Goal: Task Accomplishment & Management: Use online tool/utility

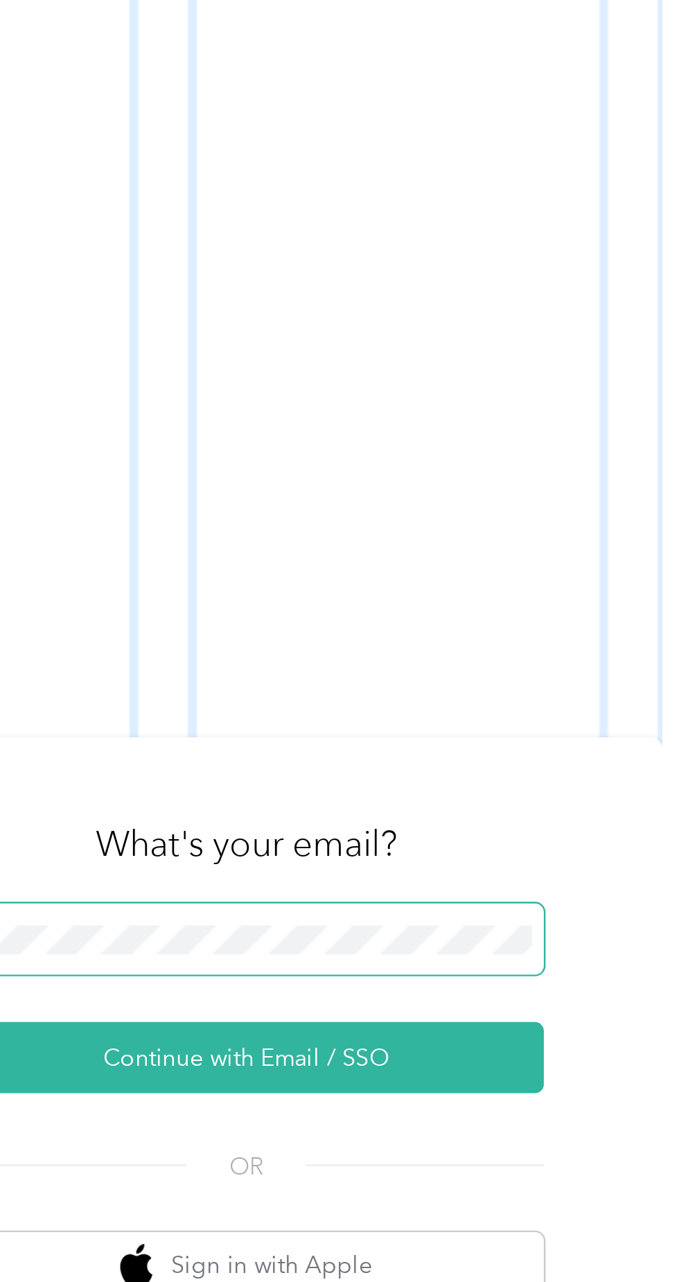
scroll to position [31, 0]
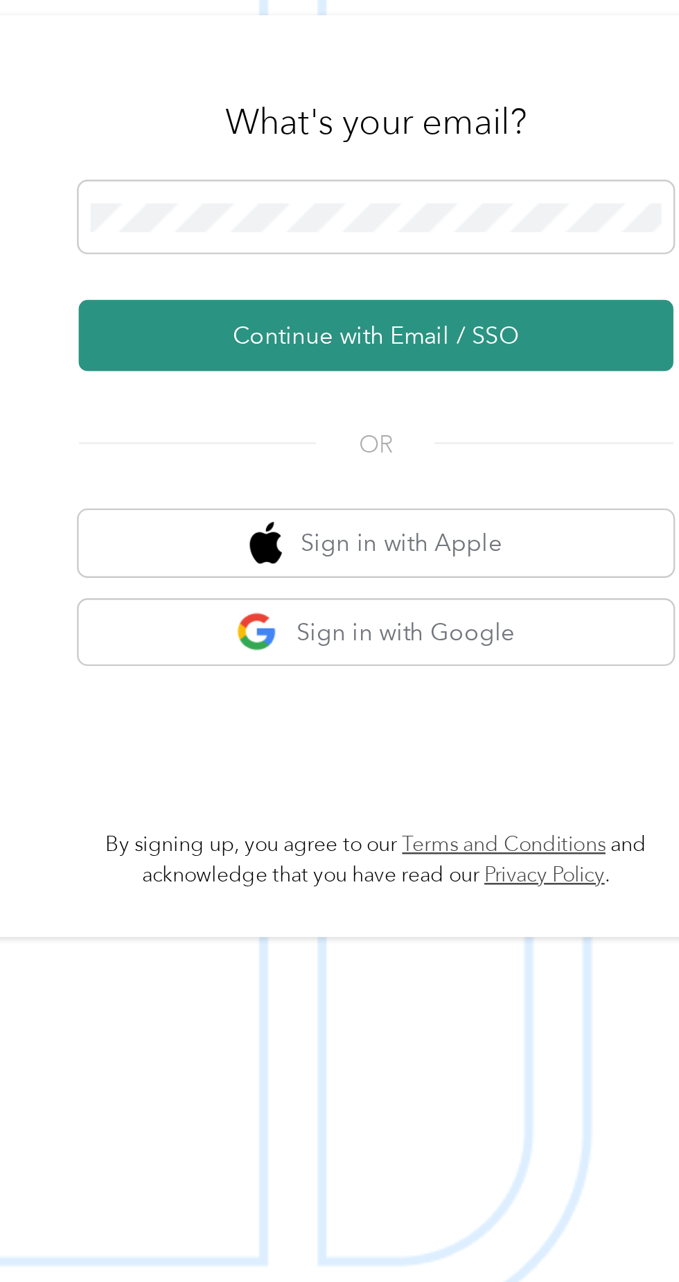
click at [546, 667] on button "Continue with Email / SSO" at bounding box center [502, 652] width 243 height 29
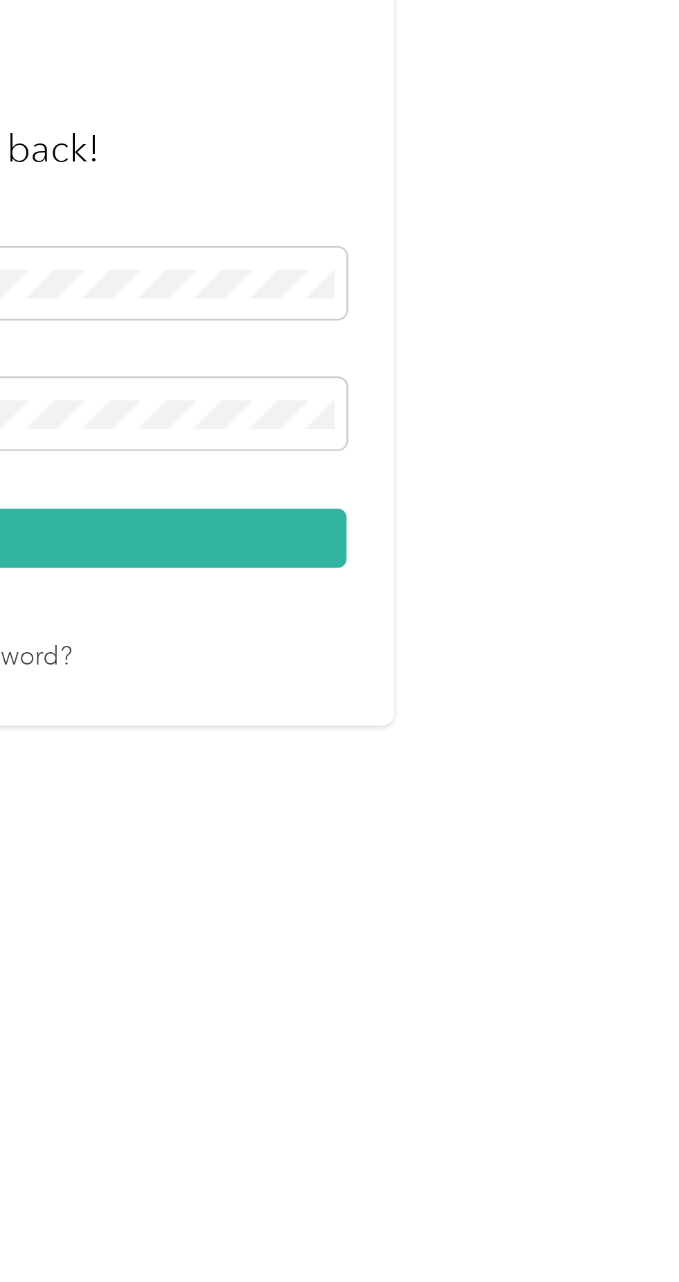
scroll to position [27, 0]
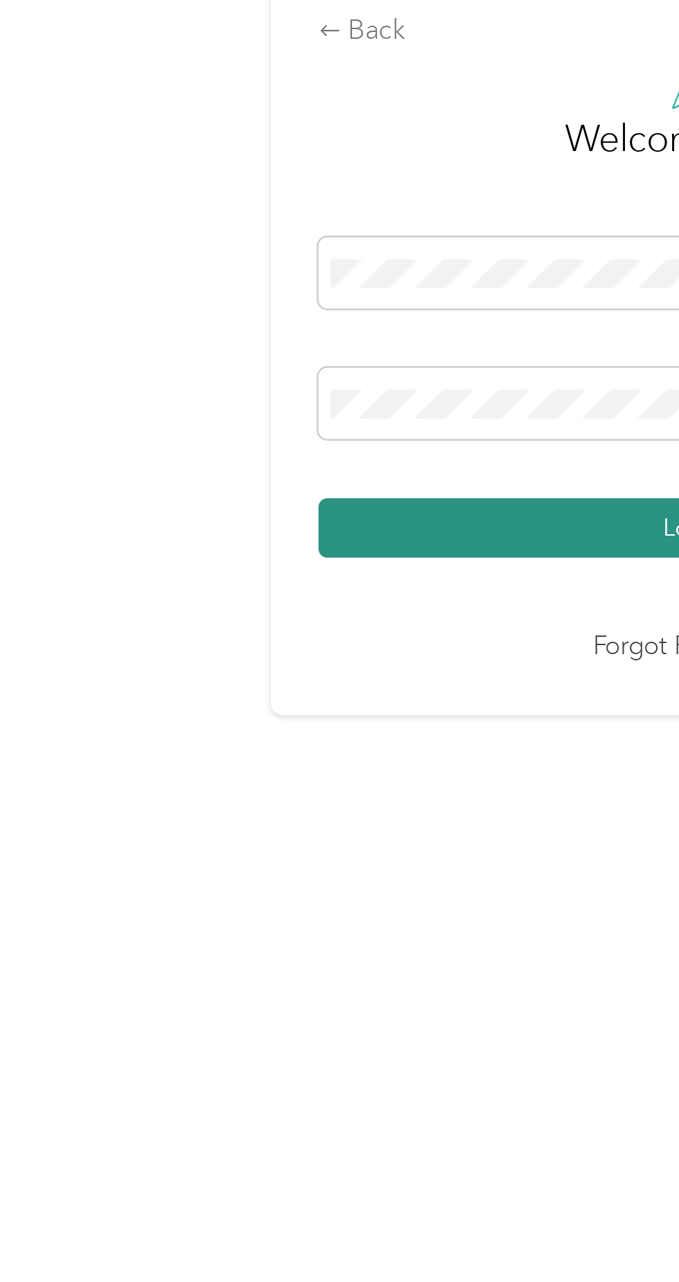
click at [288, 747] on button "Login" at bounding box center [336, 735] width 308 height 24
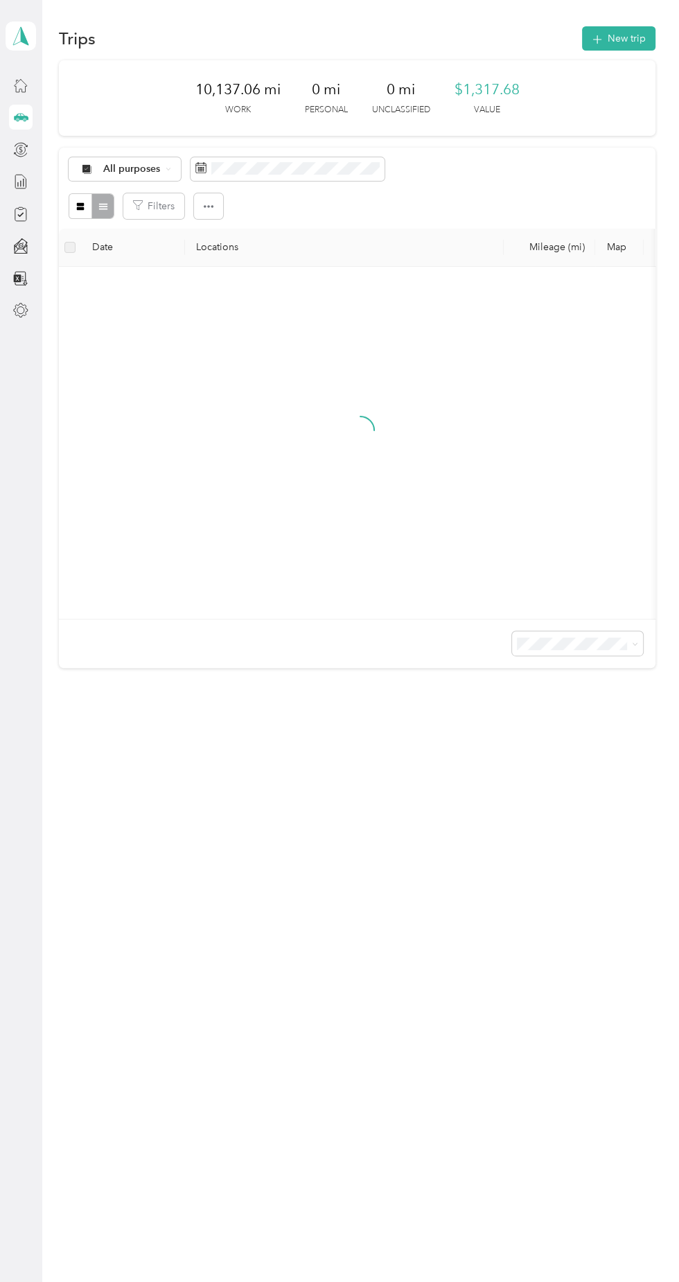
scroll to position [71, 0]
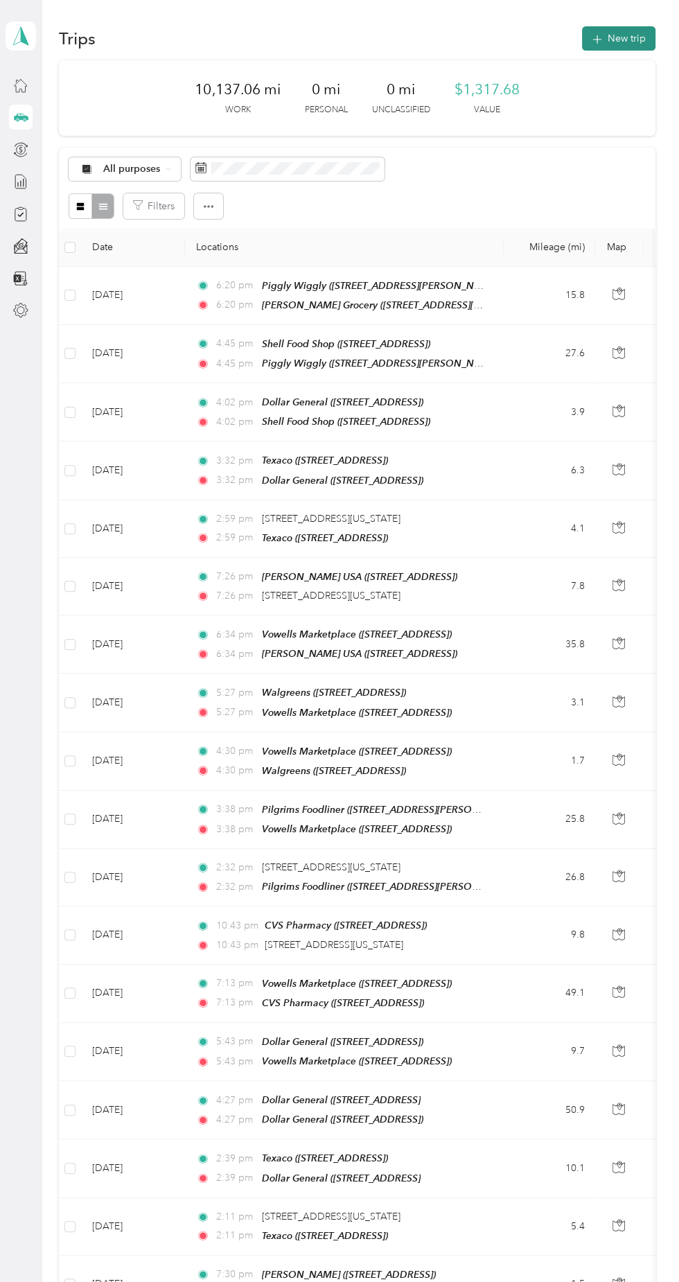
click at [635, 26] on button "New trip" at bounding box center [618, 38] width 73 height 24
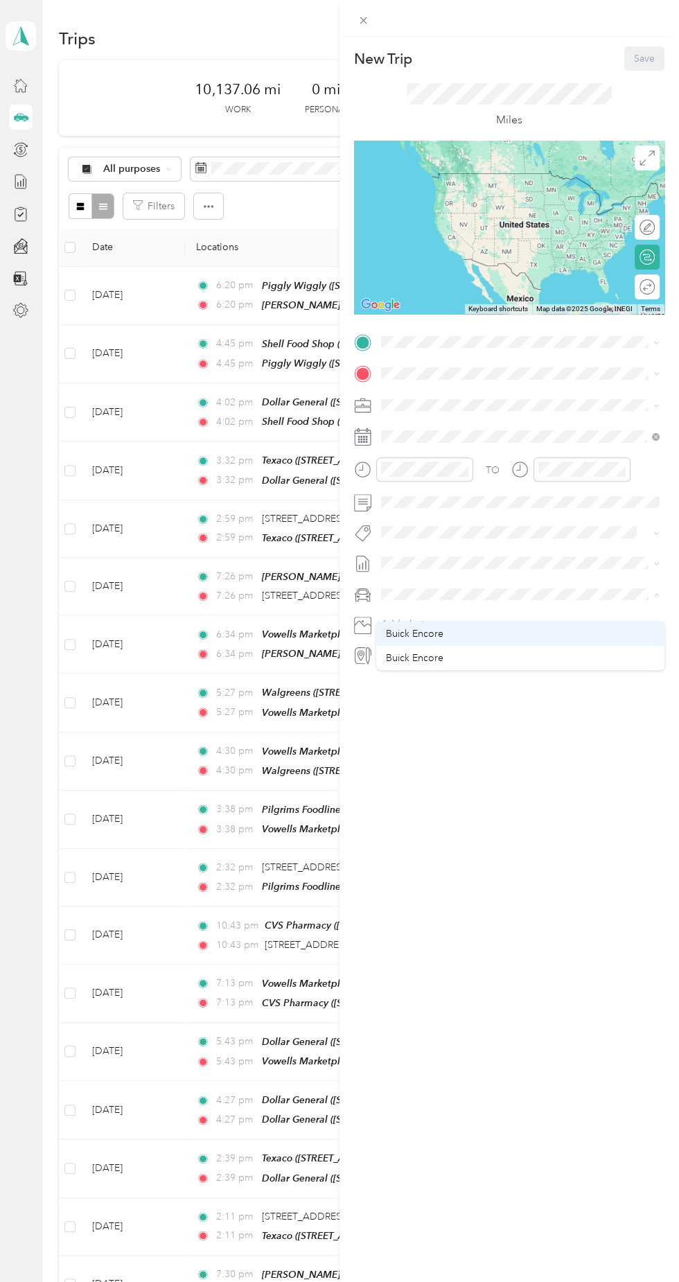
click at [445, 627] on div "Buick Encore" at bounding box center [520, 634] width 269 height 15
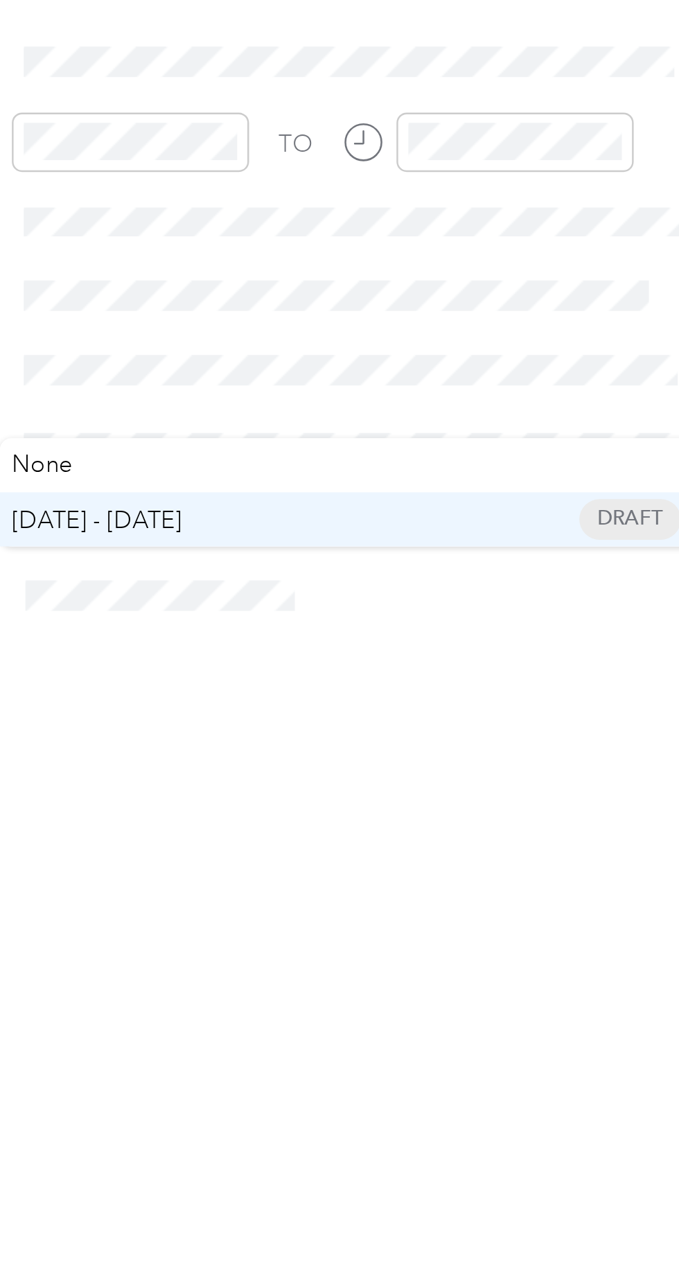
click at [440, 617] on span "[DATE] - [DATE]" at bounding box center [410, 624] width 69 height 15
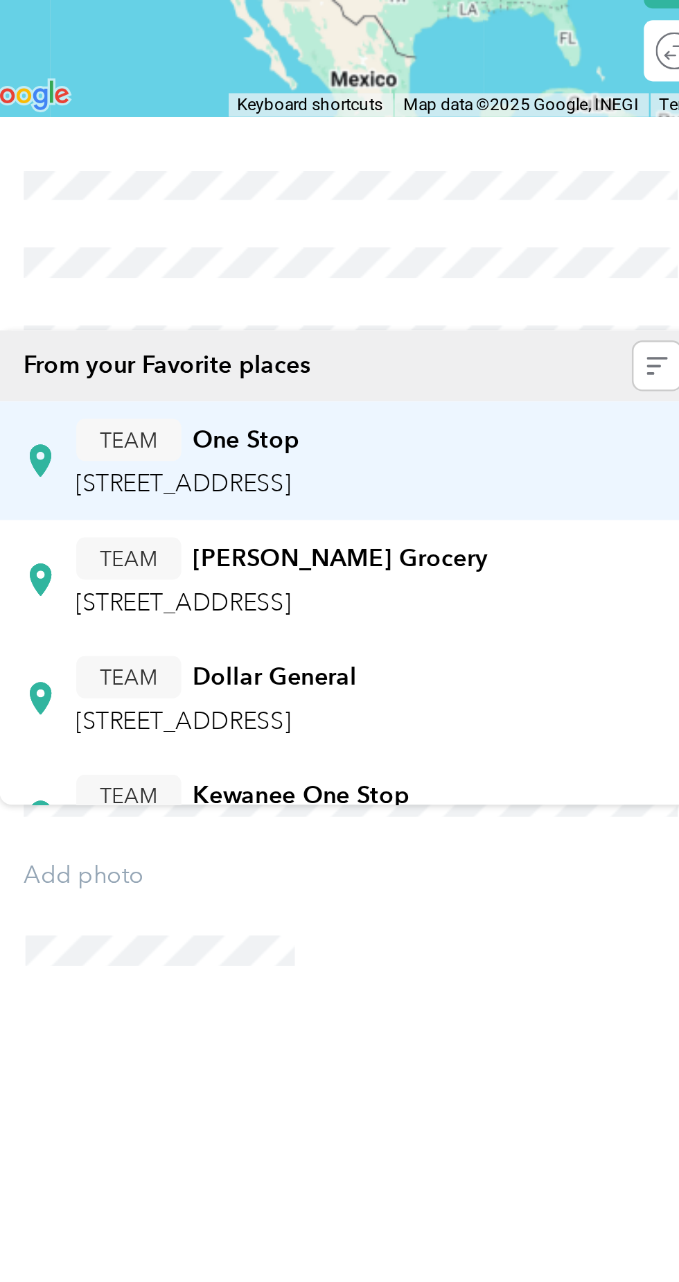
click at [494, 441] on div "TEAM One Stop [STREET_ADDRESS]" at bounding box center [449, 454] width 92 height 34
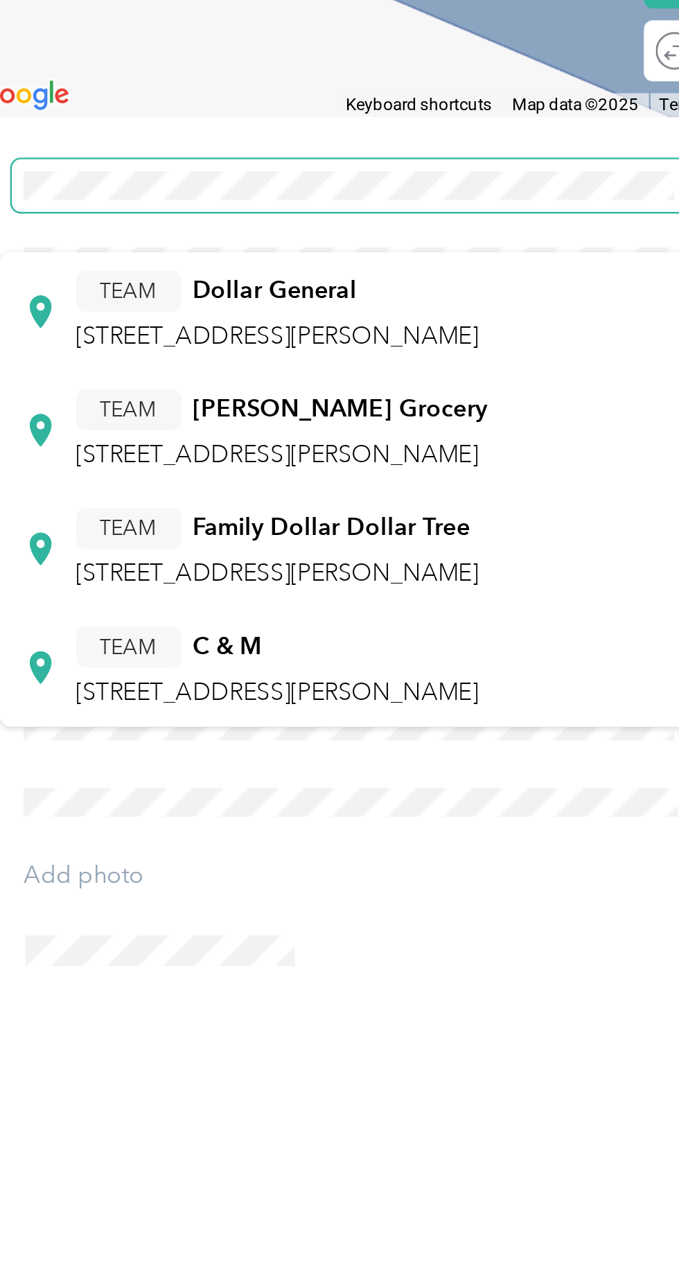
scroll to position [136, 0]
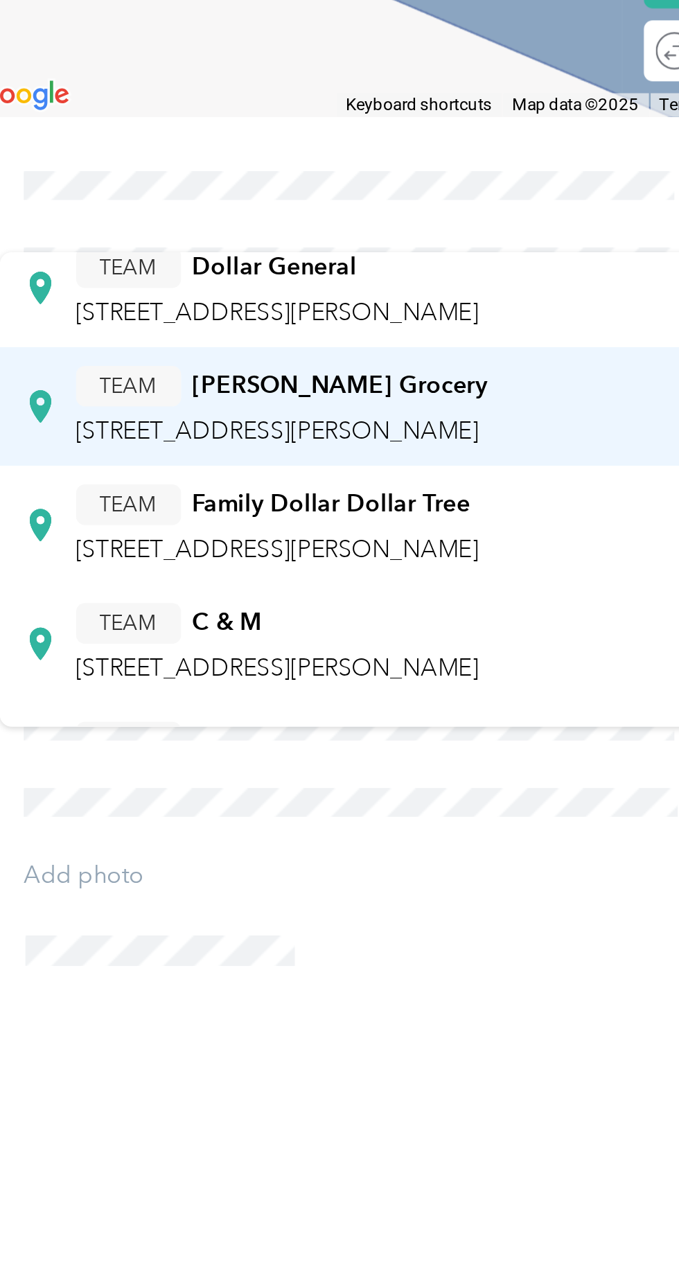
click at [540, 437] on span "[STREET_ADDRESS][PERSON_NAME]" at bounding box center [485, 443] width 165 height 12
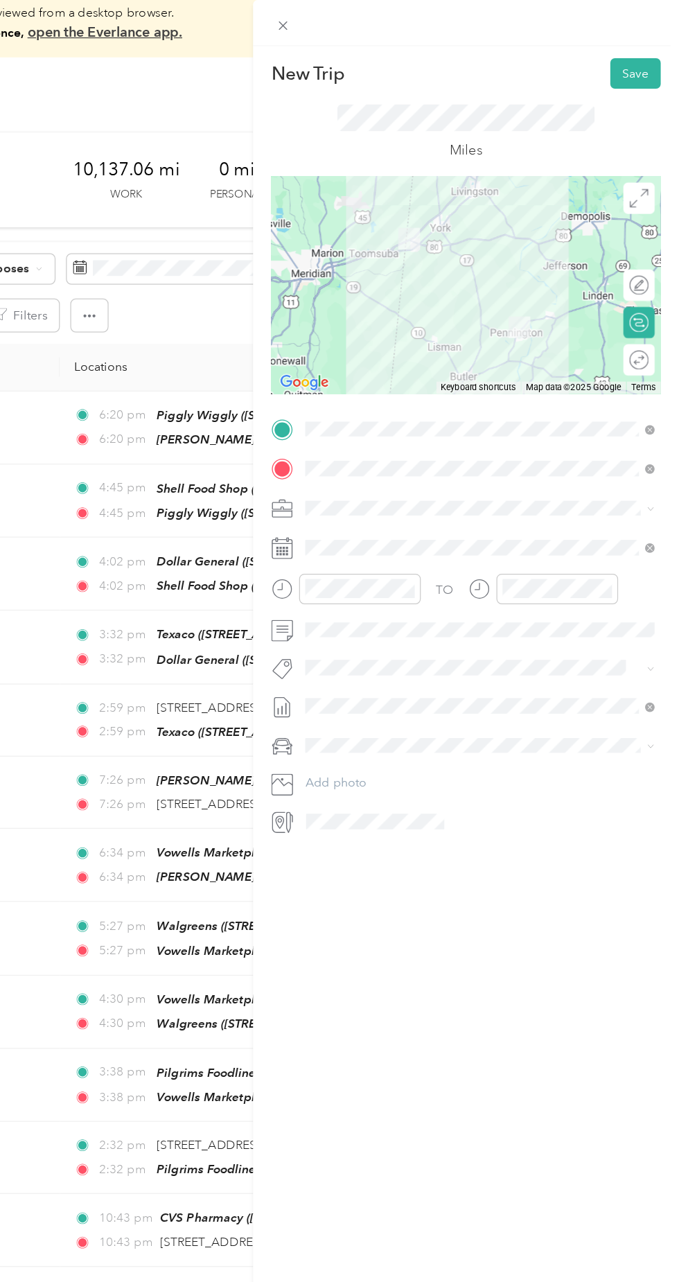
scroll to position [0, 0]
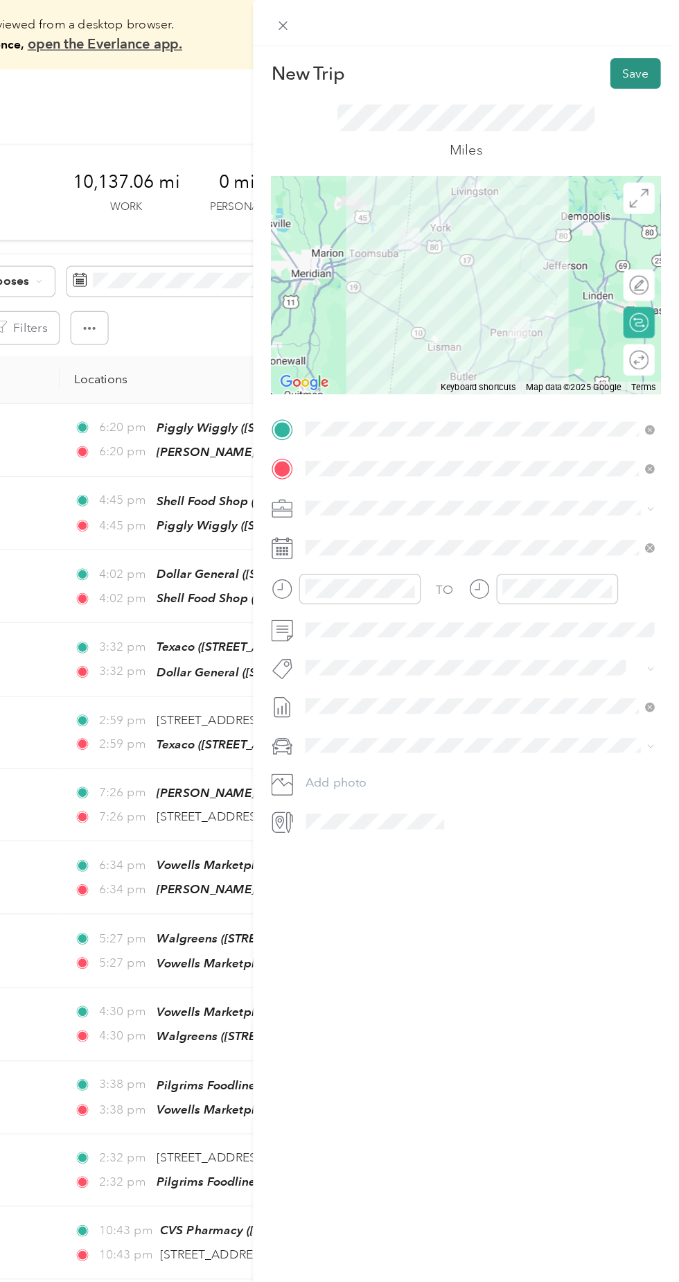
click at [645, 54] on button "Save" at bounding box center [645, 58] width 40 height 24
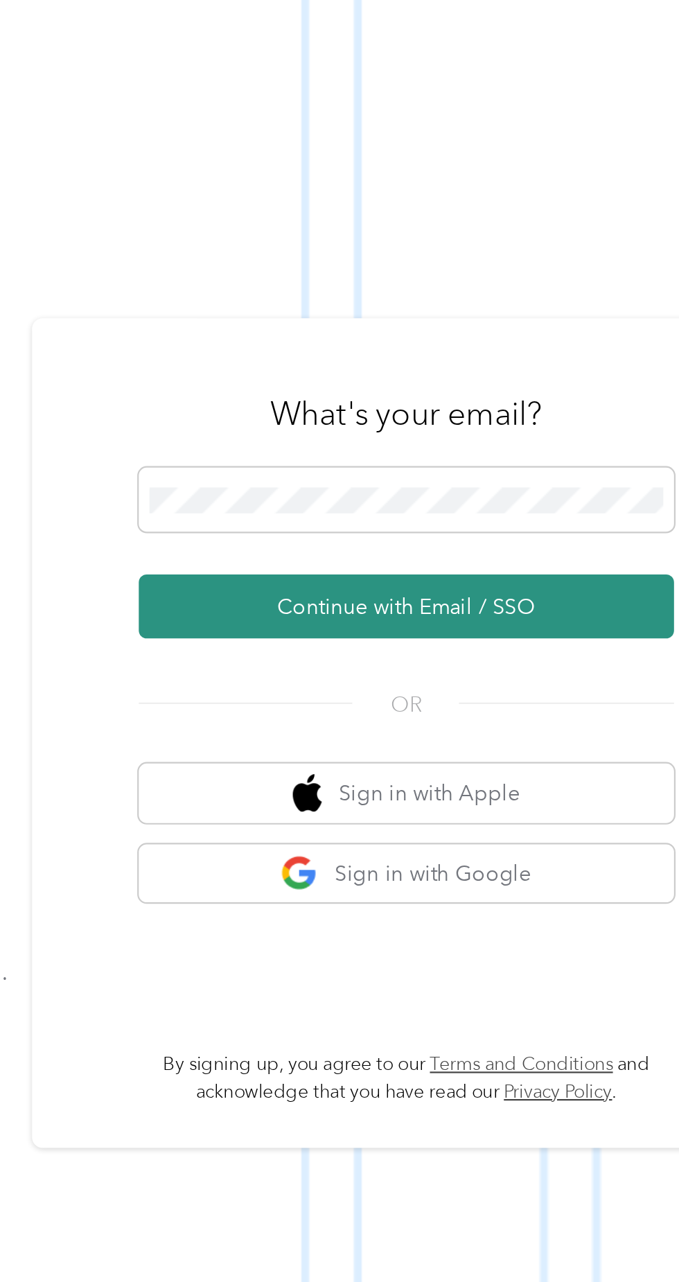
click at [498, 698] on button "Continue with Email / SSO" at bounding box center [502, 683] width 243 height 29
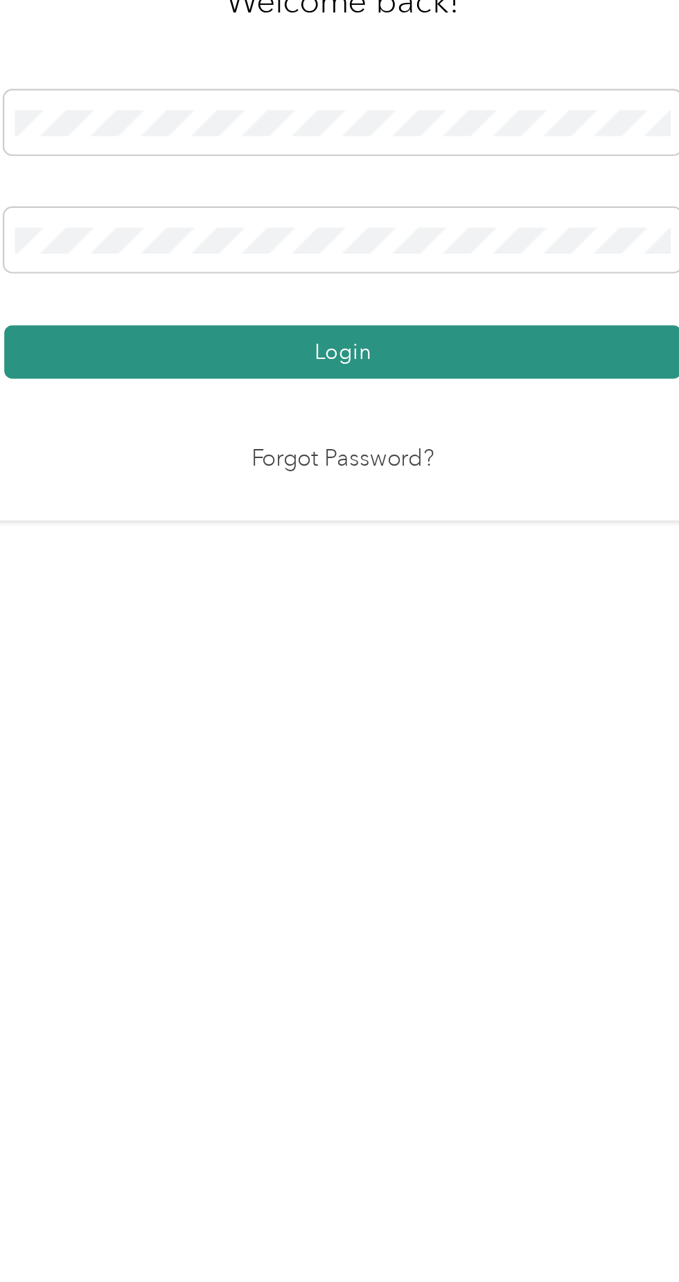
click at [419, 747] on button "Login" at bounding box center [336, 735] width 308 height 24
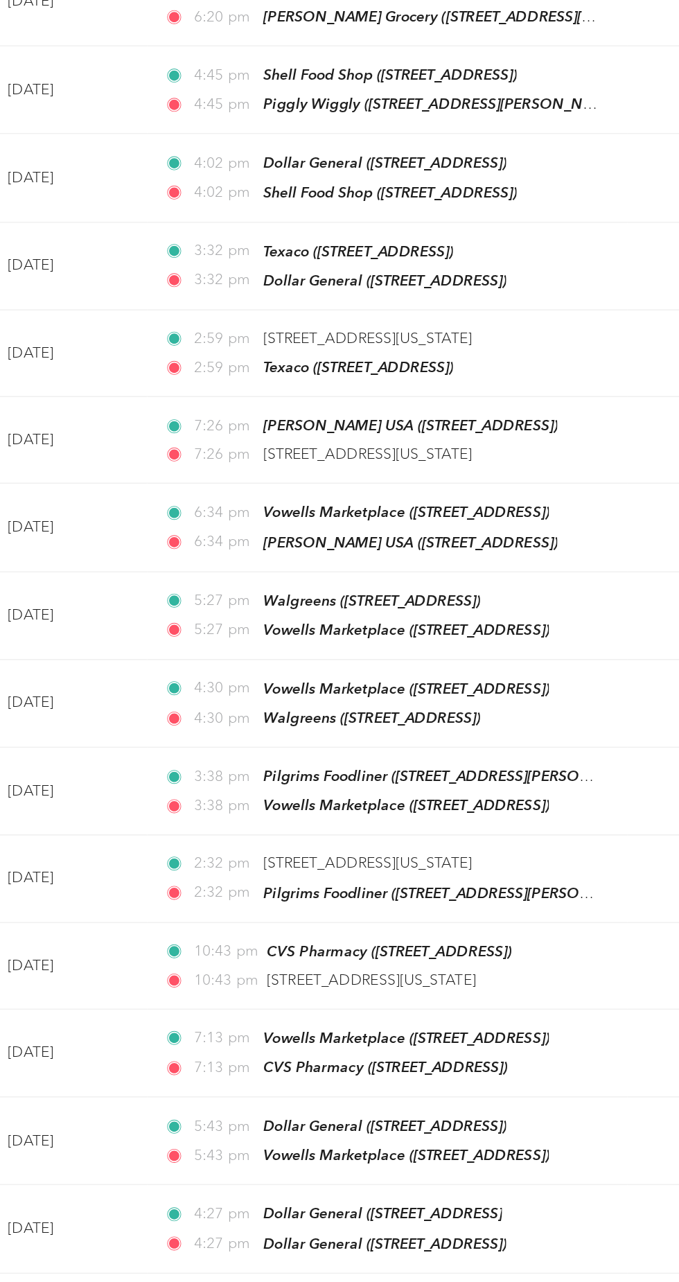
scroll to position [21, 0]
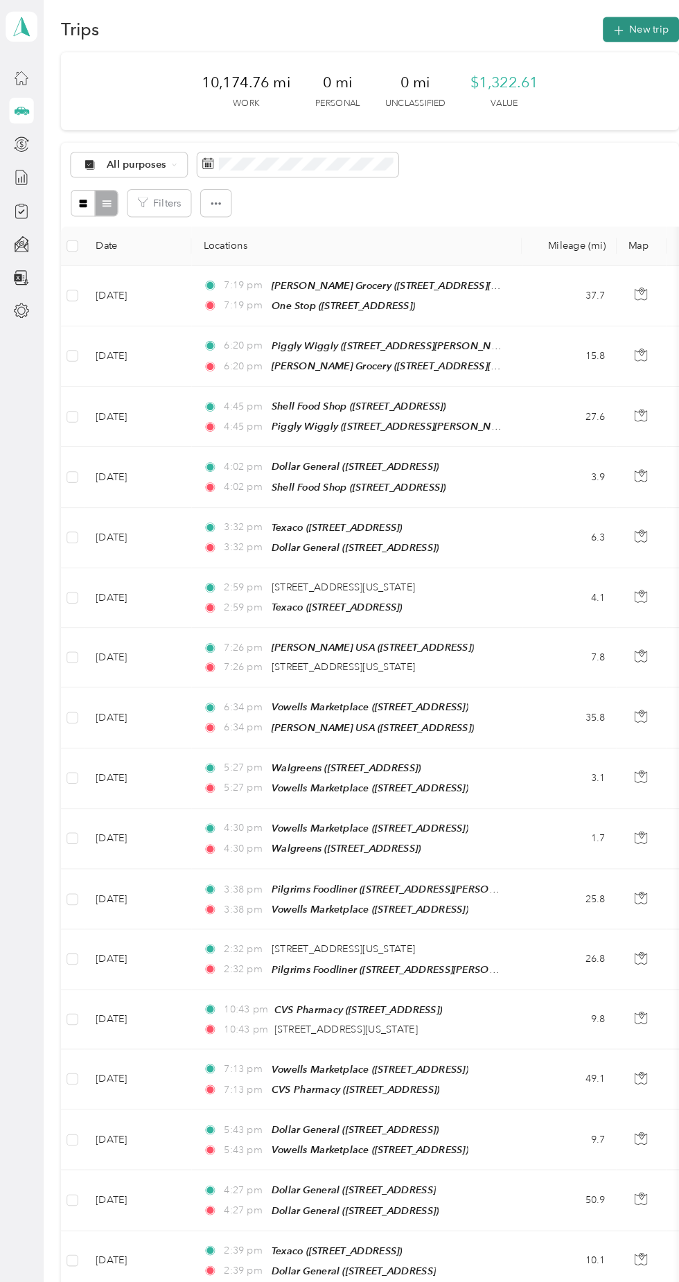
click at [631, 72] on button "New trip" at bounding box center [618, 72] width 73 height 24
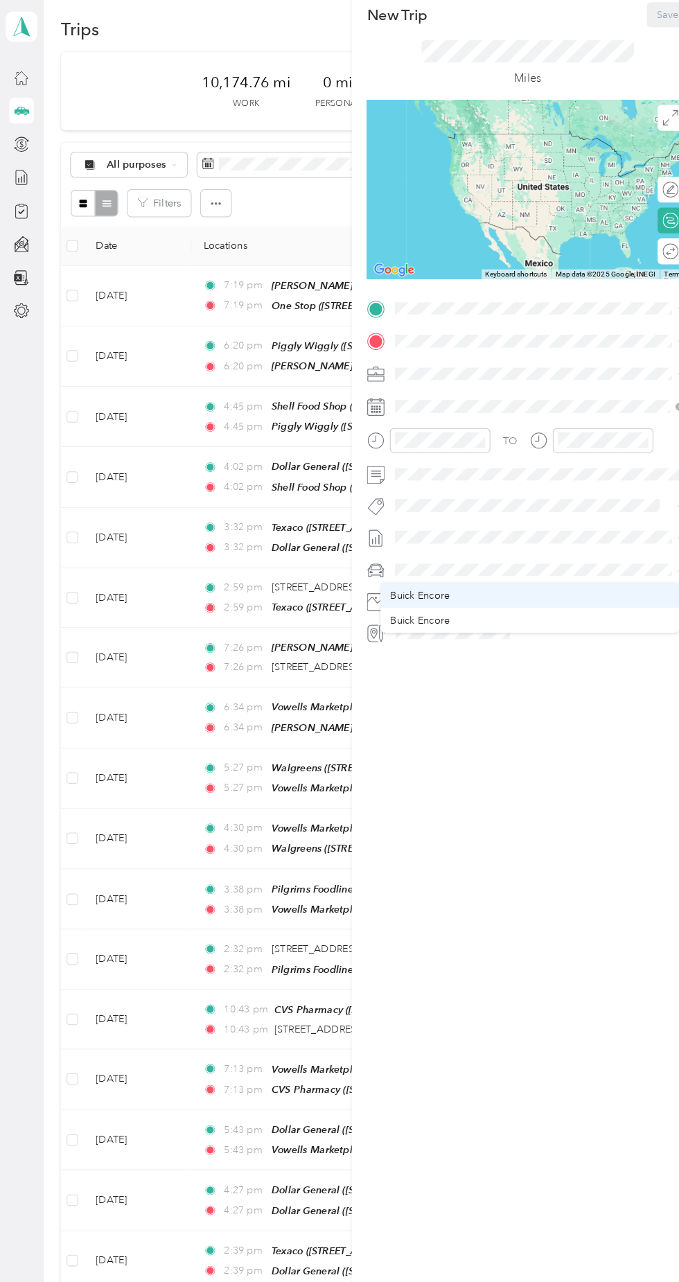
click at [463, 612] on div "Buick Encore" at bounding box center [511, 618] width 269 height 15
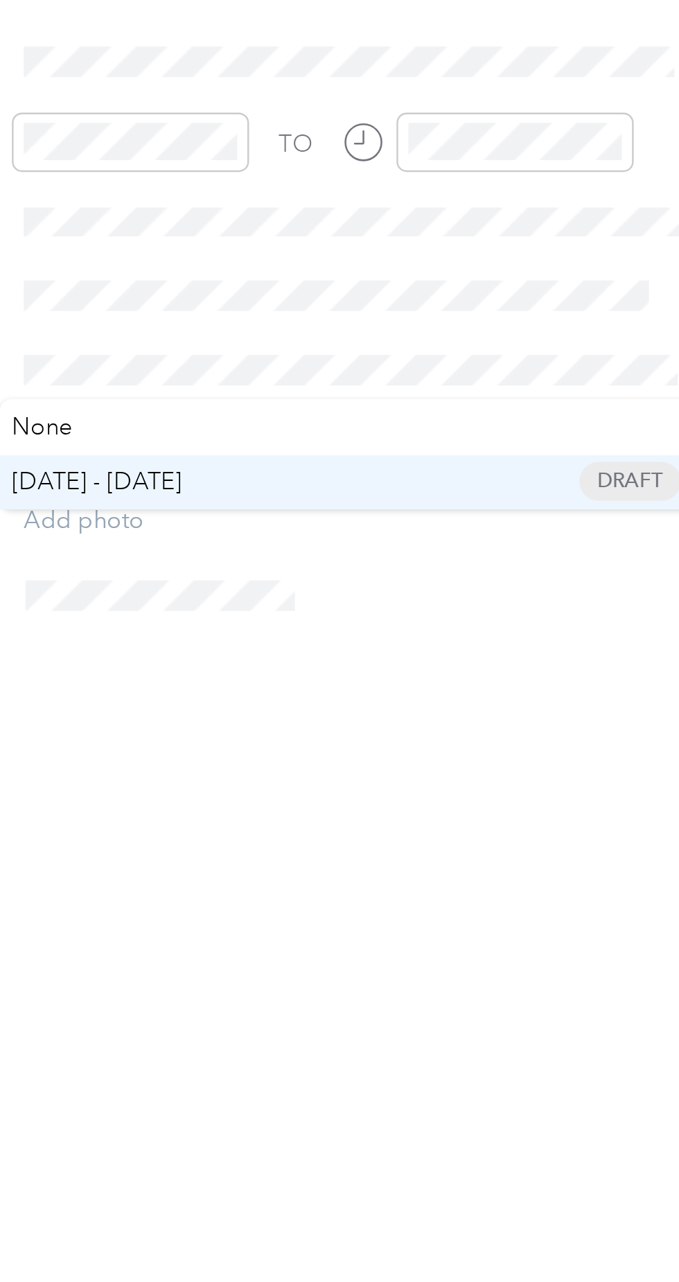
click at [446, 601] on span "[DATE] - [DATE]" at bounding box center [410, 608] width 69 height 15
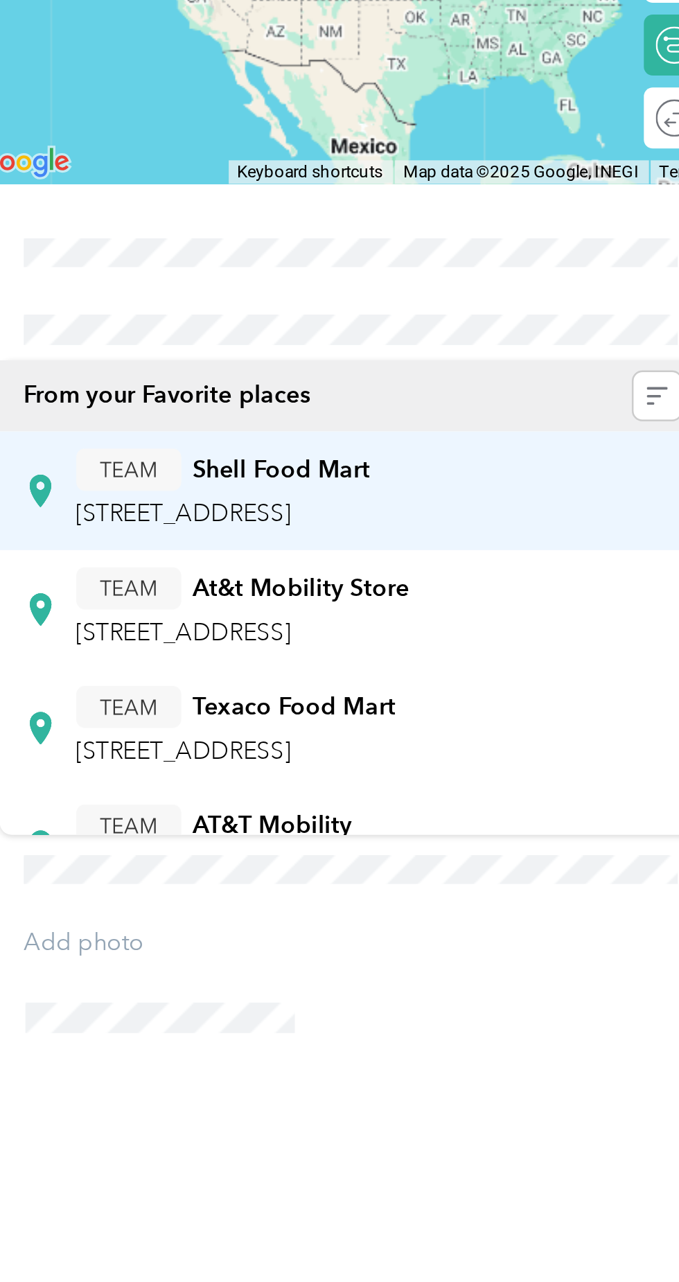
click at [491, 444] on span "1020 Highway 39 N, 393014545, Meridian, MS, USA" at bounding box center [447, 449] width 88 height 12
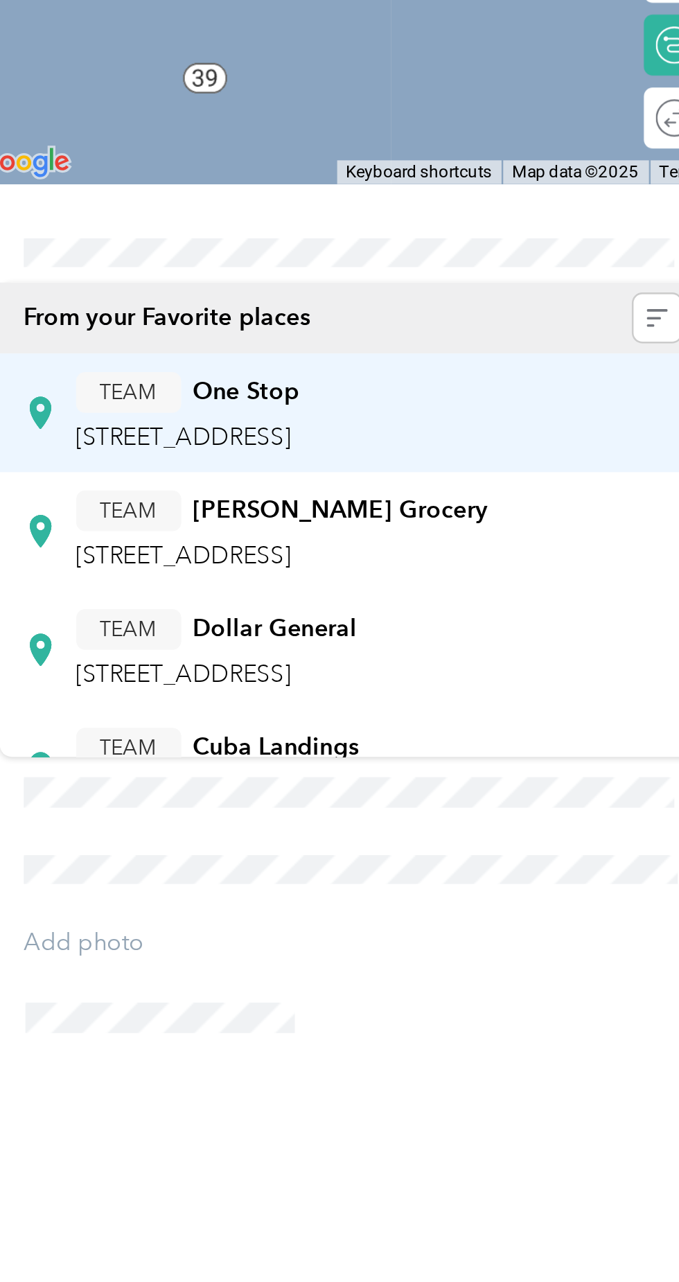
click at [491, 412] on span "[STREET_ADDRESS]" at bounding box center [447, 418] width 88 height 12
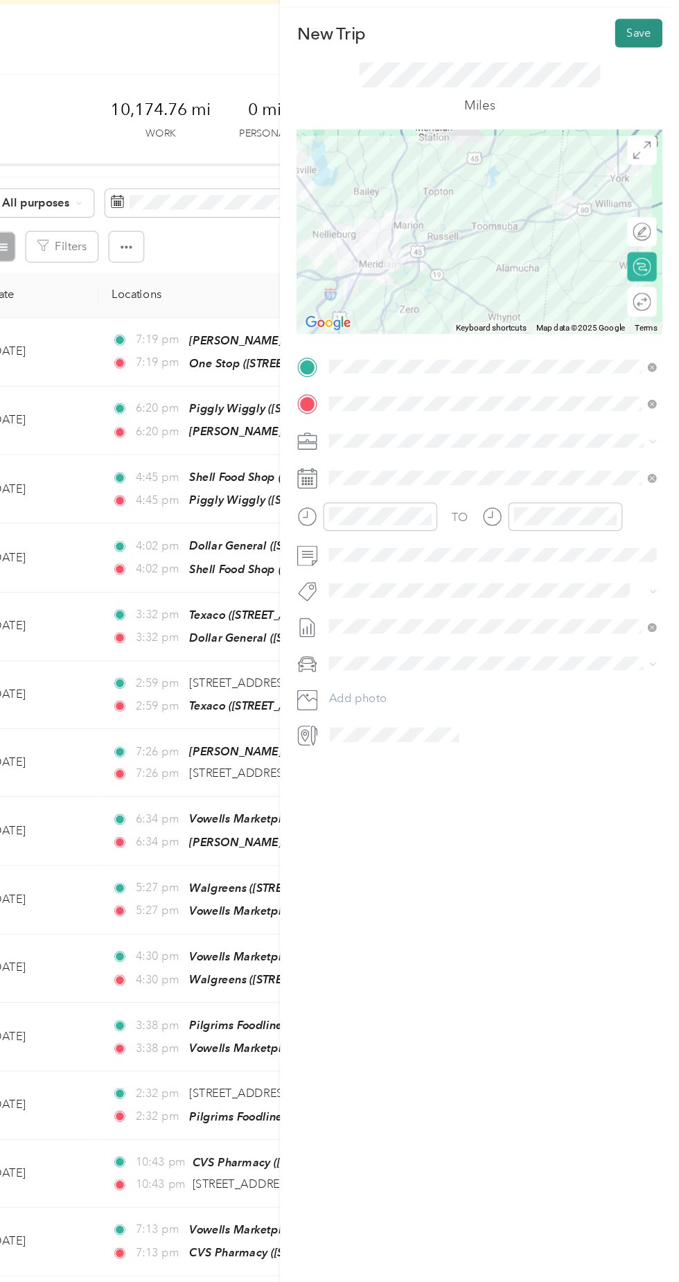
click at [650, 54] on button "Save" at bounding box center [645, 58] width 40 height 24
